Goal: Communication & Community: Answer question/provide support

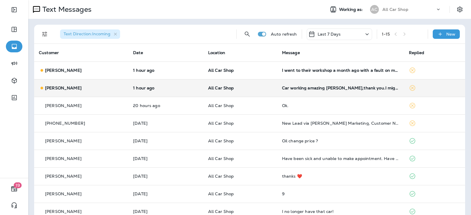
click at [258, 90] on td "All Car Shop" at bounding box center [240, 88] width 74 height 18
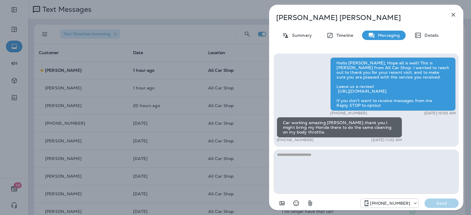
click at [296, 155] on textarea at bounding box center [366, 172] width 185 height 44
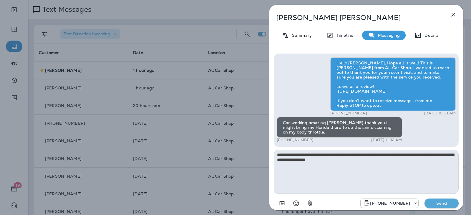
type textarea "**********"
click at [448, 204] on p "Send" at bounding box center [441, 203] width 25 height 5
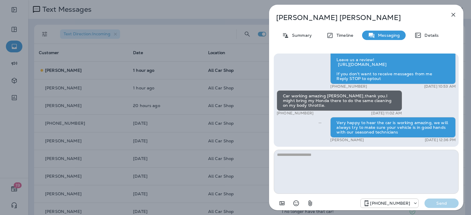
click at [452, 18] on icon "button" at bounding box center [453, 14] width 7 height 7
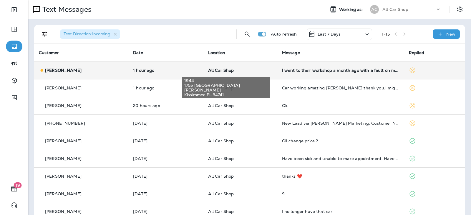
click at [213, 72] on span "All Car Shop" at bounding box center [221, 70] width 26 height 5
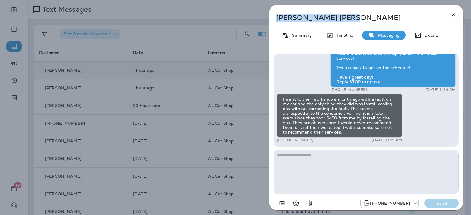
drag, startPoint x: 323, startPoint y: 20, endPoint x: 278, endPoint y: 20, distance: 44.8
click at [278, 20] on p "Lionel Rivas" at bounding box center [356, 18] width 161 height 8
copy p "Lionel Rivas"
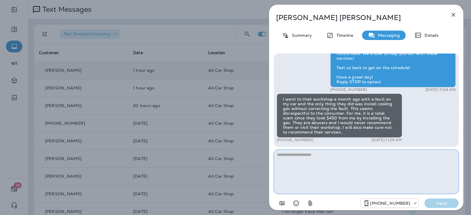
click at [335, 175] on textarea at bounding box center [366, 172] width 185 height 44
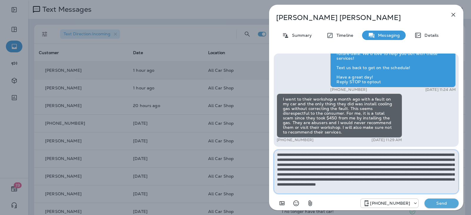
type textarea "**********"
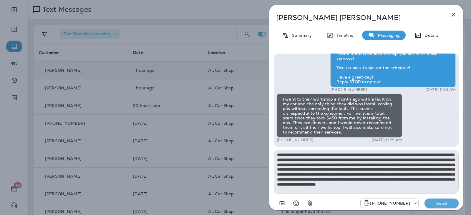
click at [435, 199] on button "Send" at bounding box center [442, 203] width 34 height 9
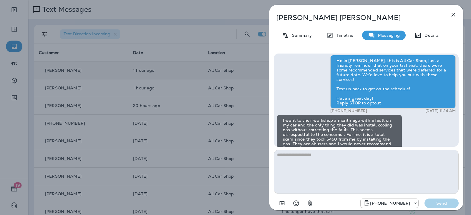
scroll to position [-118, 0]
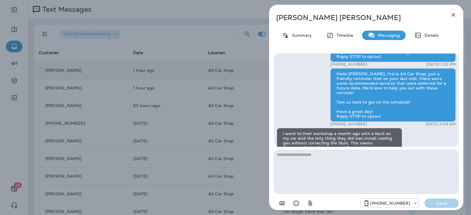
click at [456, 15] on icon "button" at bounding box center [453, 14] width 7 height 7
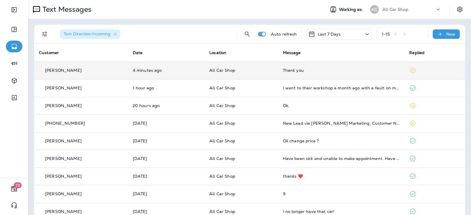
click at [264, 72] on p "All Car Shop" at bounding box center [241, 70] width 64 height 5
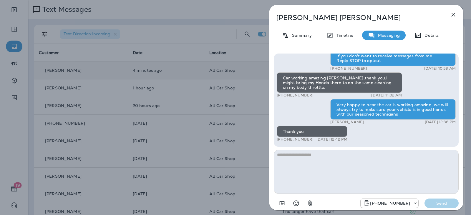
click at [326, 159] on textarea at bounding box center [366, 172] width 185 height 44
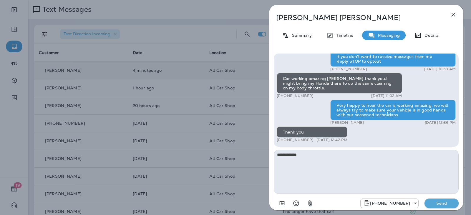
type textarea "**********"
click at [451, 207] on button "Send" at bounding box center [442, 203] width 34 height 9
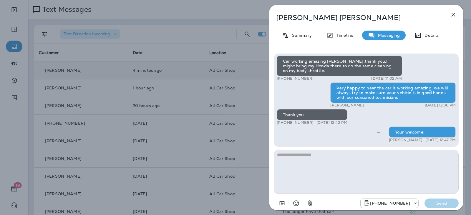
click at [455, 15] on icon "button" at bounding box center [453, 14] width 7 height 7
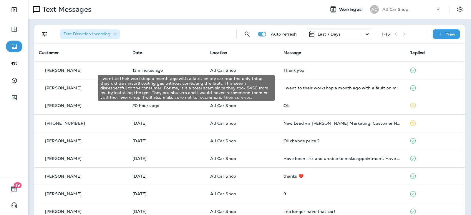
click at [276, 87] on div "I went to their workshop a month ago with a fault on my car and the only thing …" at bounding box center [187, 87] width 181 height 27
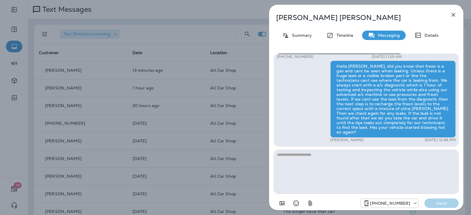
click at [452, 12] on icon "button" at bounding box center [453, 14] width 7 height 7
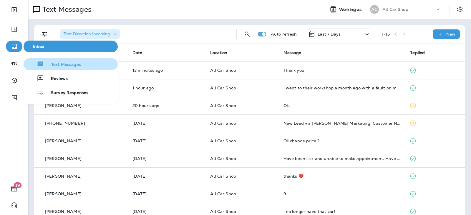
click at [57, 63] on span "Text Messages" at bounding box center [62, 65] width 37 height 6
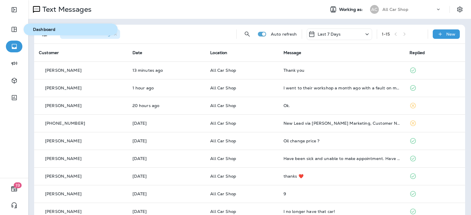
click at [44, 30] on span "Dashboard" at bounding box center [71, 29] width 90 height 5
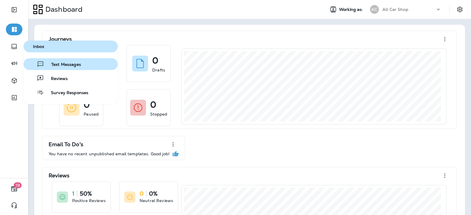
click at [63, 61] on button "Text Messages" at bounding box center [71, 64] width 94 height 12
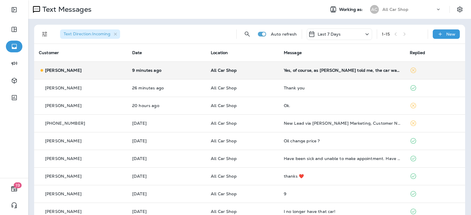
click at [343, 73] on td "Yes, of course, as Jose told me, the car was going to present the problem in a …" at bounding box center [342, 71] width 126 height 18
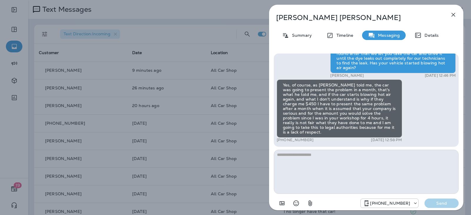
click at [329, 154] on textarea at bounding box center [366, 172] width 185 height 44
click at [326, 155] on textarea at bounding box center [366, 172] width 185 height 44
type textarea "*"
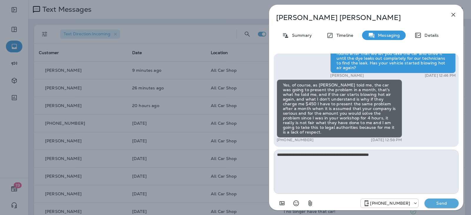
type textarea "**********"
click at [445, 203] on p "Send" at bounding box center [441, 203] width 25 height 5
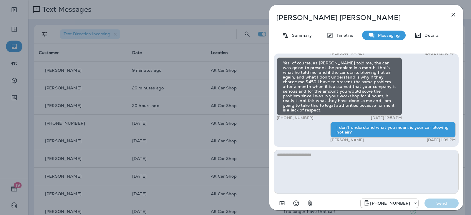
click at [454, 15] on icon "button" at bounding box center [454, 15] width 4 height 4
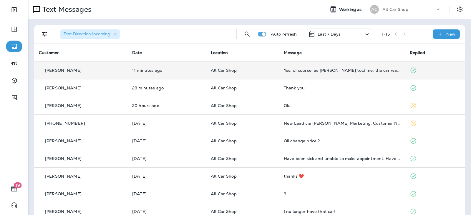
click at [268, 75] on td "All Car Shop" at bounding box center [242, 71] width 73 height 18
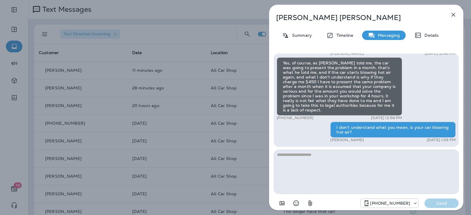
click at [451, 16] on icon "button" at bounding box center [453, 14] width 7 height 7
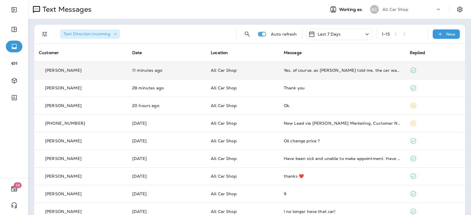
click at [264, 70] on p "All Car Shop" at bounding box center [243, 70] width 64 height 5
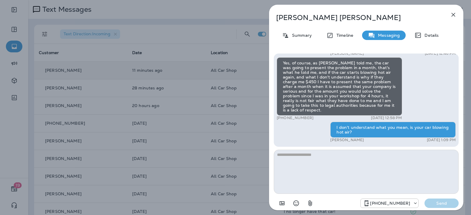
click at [320, 157] on textarea at bounding box center [366, 172] width 185 height 44
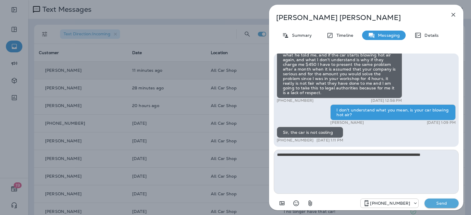
type textarea "**********"
drag, startPoint x: 319, startPoint y: 160, endPoint x: 242, endPoint y: 140, distance: 79.4
click at [242, 140] on div "Lionel Rivas Summary Timeline Messaging Details Hello Lionel, Hope all is well!…" at bounding box center [235, 107] width 471 height 215
type textarea "*"
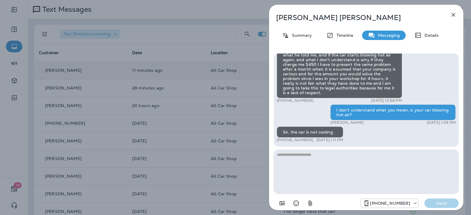
type textarea "*"
type textarea "**********"
click at [442, 204] on p "Send" at bounding box center [441, 203] width 25 height 5
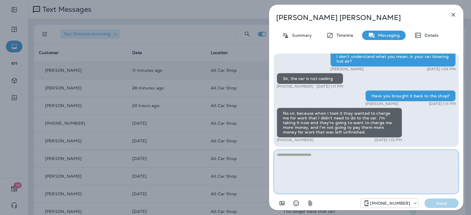
click at [314, 152] on textarea at bounding box center [366, 172] width 185 height 44
click at [321, 155] on textarea at bounding box center [366, 172] width 185 height 44
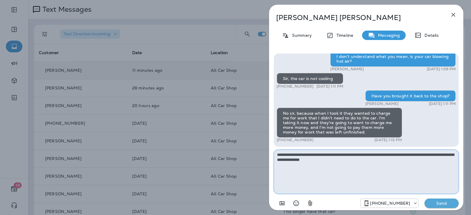
click at [370, 162] on textarea "**********" at bounding box center [366, 172] width 185 height 44
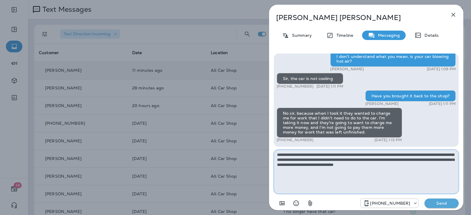
type textarea "**********"
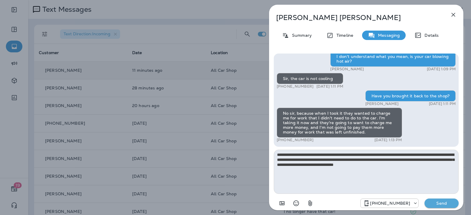
click at [439, 203] on p "Send" at bounding box center [441, 203] width 25 height 5
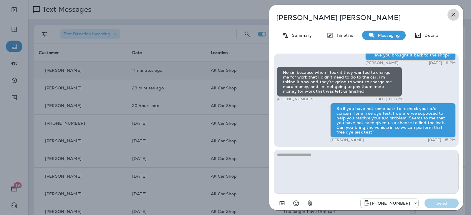
click at [454, 17] on icon "button" at bounding box center [453, 14] width 7 height 7
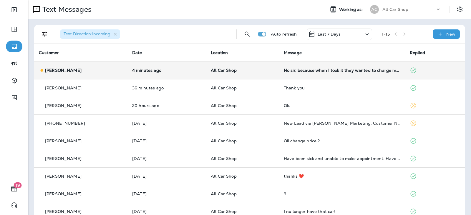
click at [362, 75] on td "No sir, because when I took it they wanted to charge me for work that I didn't …" at bounding box center [342, 71] width 126 height 18
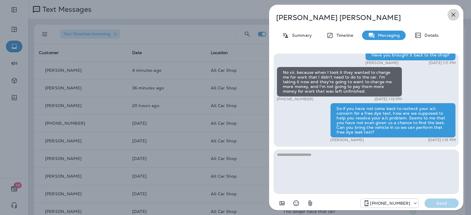
click at [456, 12] on icon "button" at bounding box center [453, 14] width 7 height 7
